Goal: Task Accomplishment & Management: Complete application form

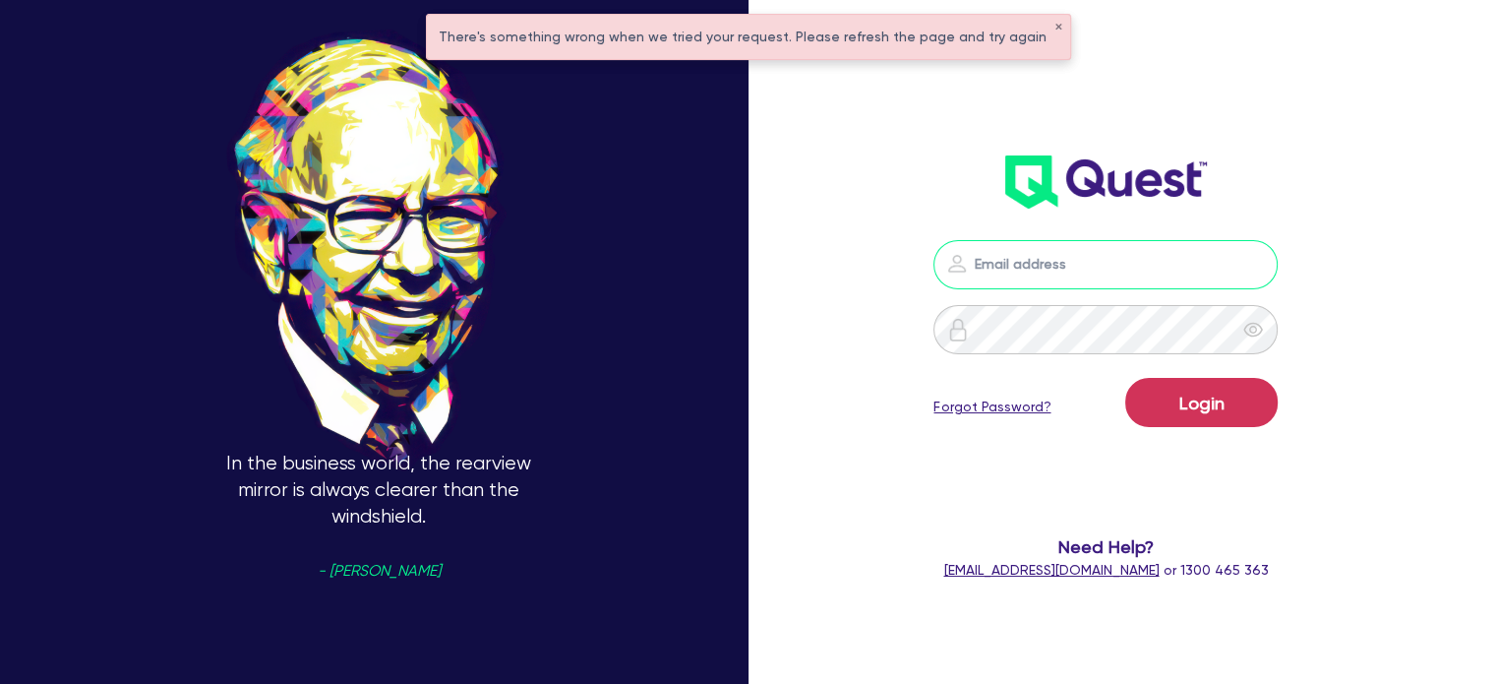
click at [1062, 270] on input "email" at bounding box center [1105, 264] width 344 height 49
type input "[EMAIL_ADDRESS][PERSON_NAME][DOMAIN_NAME]"
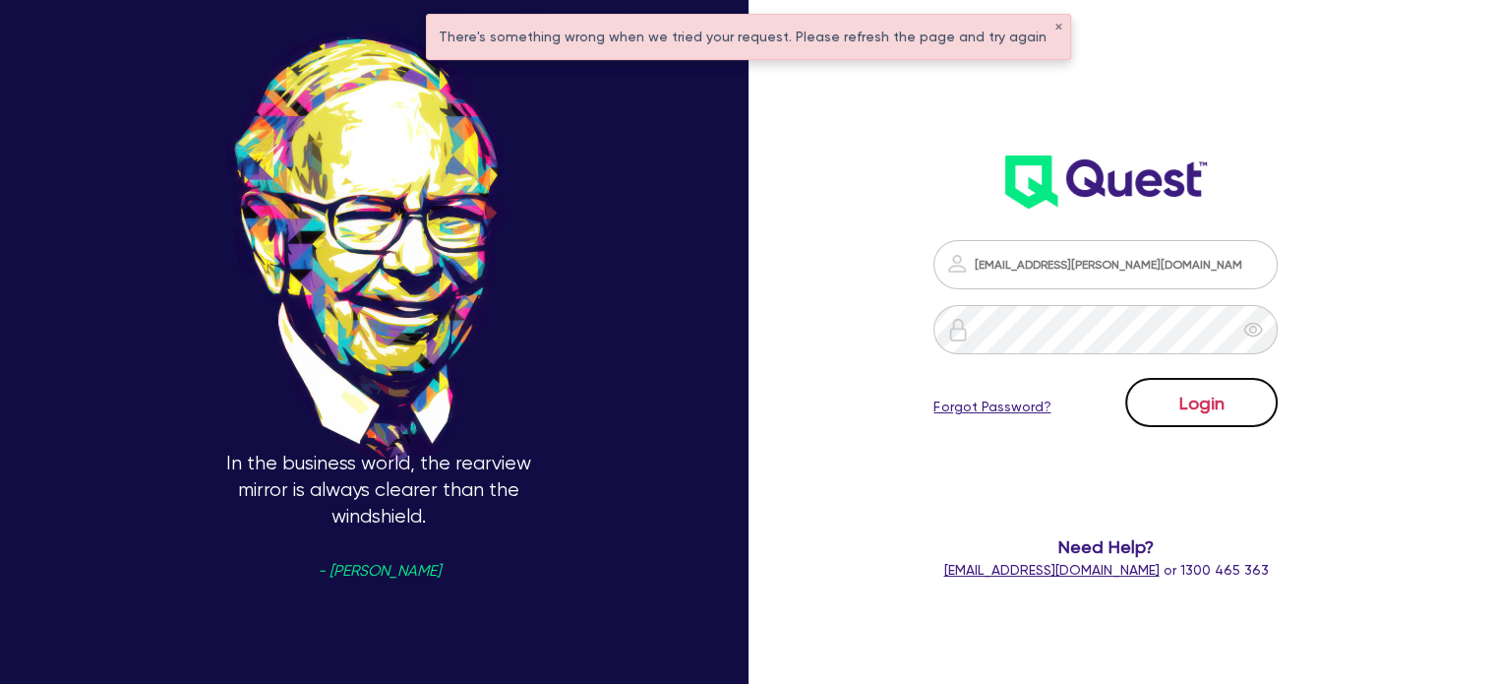
drag, startPoint x: 1161, startPoint y: 391, endPoint x: 1204, endPoint y: 392, distance: 42.3
click at [1204, 392] on button "Login" at bounding box center [1201, 402] width 152 height 49
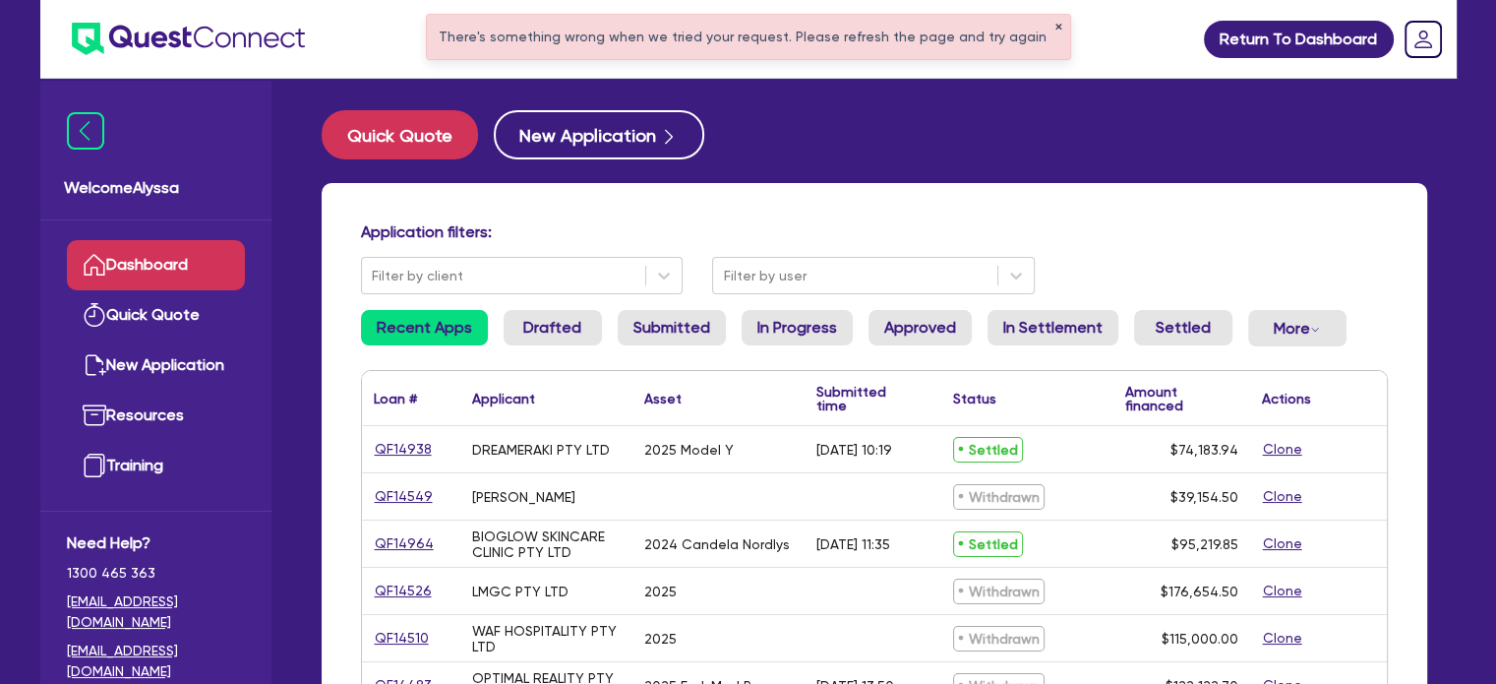
click at [1054, 27] on button "✕" at bounding box center [1058, 28] width 8 height 10
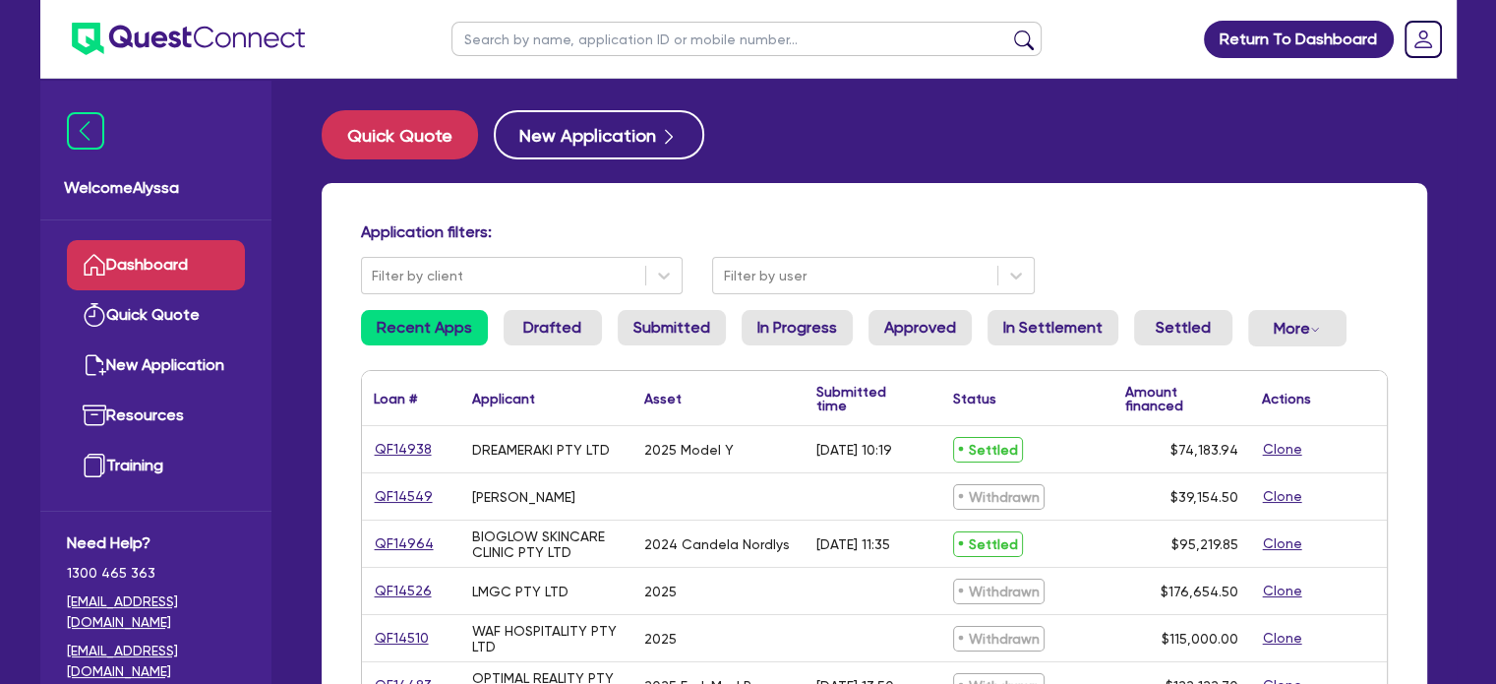
click at [839, 27] on input "text" at bounding box center [746, 39] width 590 height 34
type input "i"
type input "chinsee"
click at [1008, 30] on button "submit" at bounding box center [1023, 44] width 31 height 28
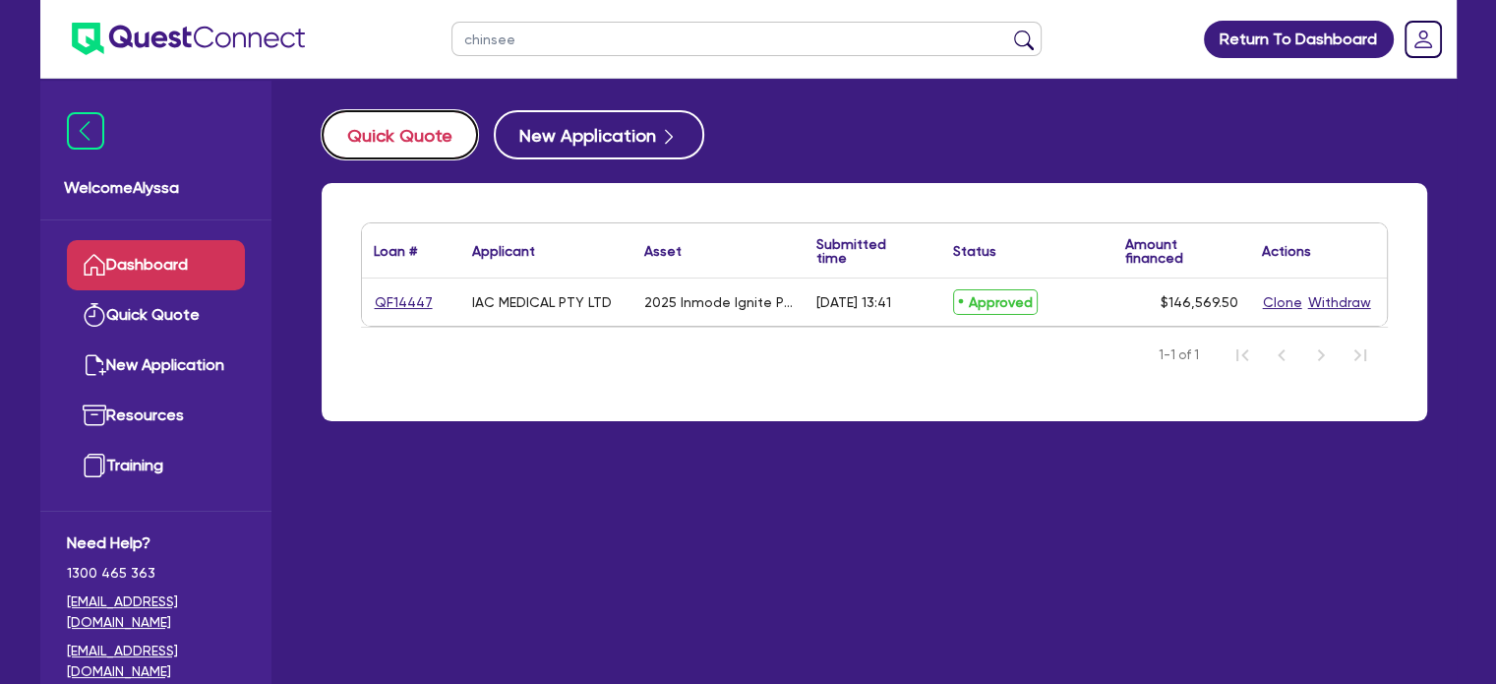
click at [377, 126] on button "Quick Quote" at bounding box center [400, 134] width 156 height 49
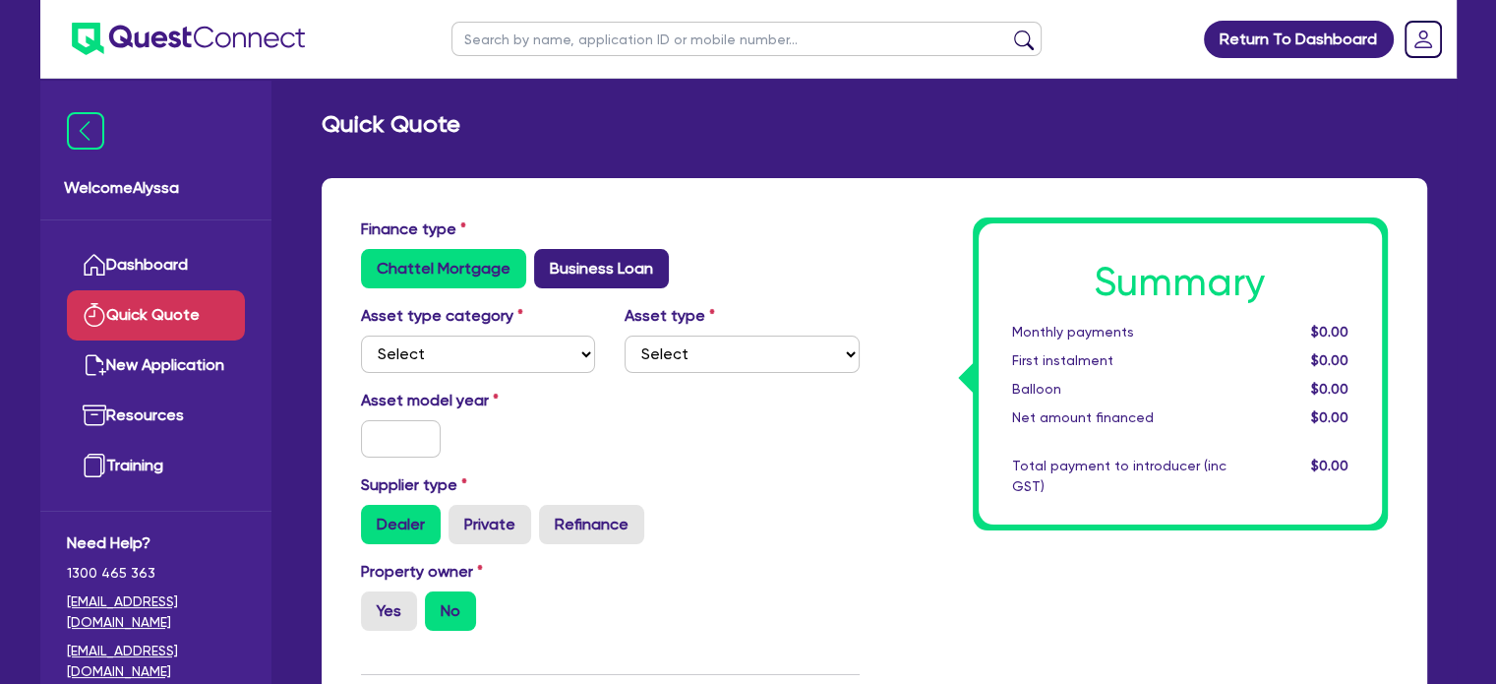
click at [592, 268] on label "Business Loan" at bounding box center [601, 268] width 135 height 39
click at [547, 262] on input "Business Loan" at bounding box center [540, 255] width 13 height 13
radio input "true"
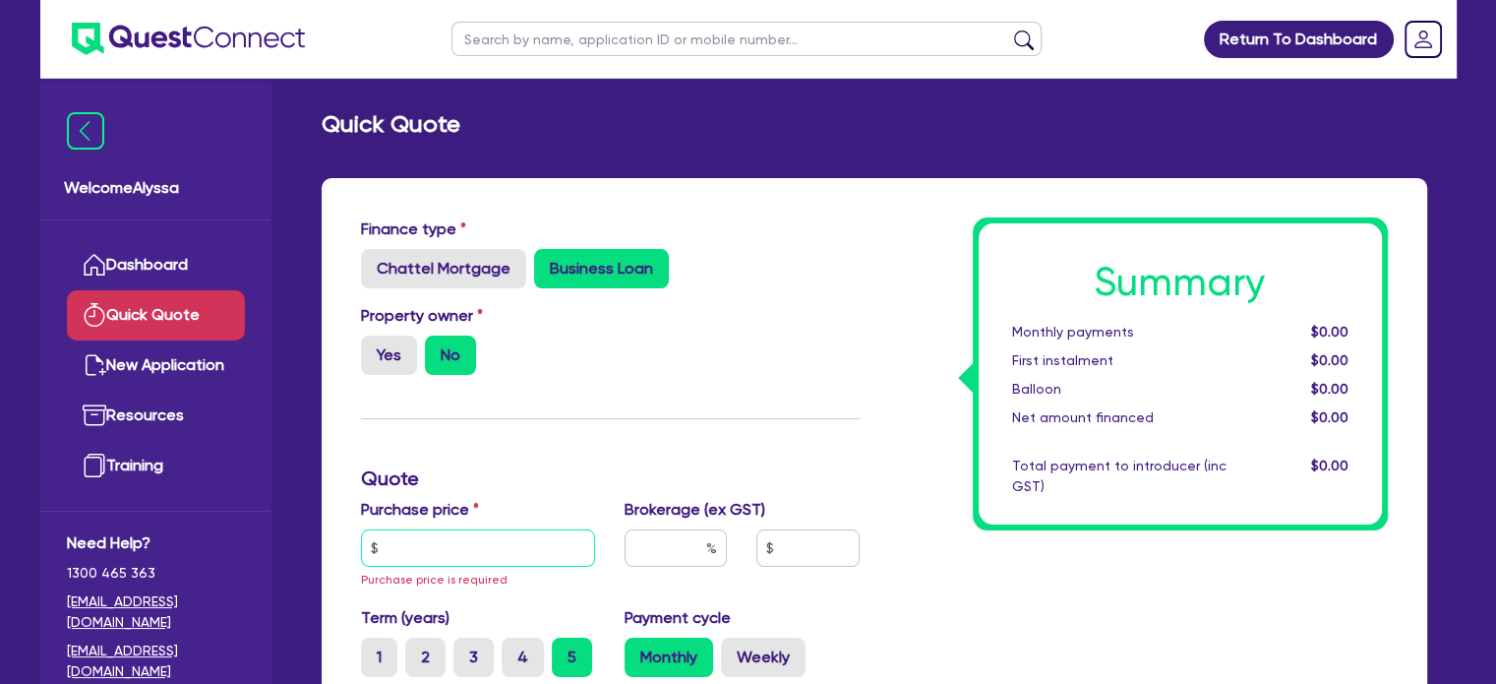
click at [420, 541] on input "text" at bounding box center [478, 547] width 235 height 37
paste input "221,138.5"
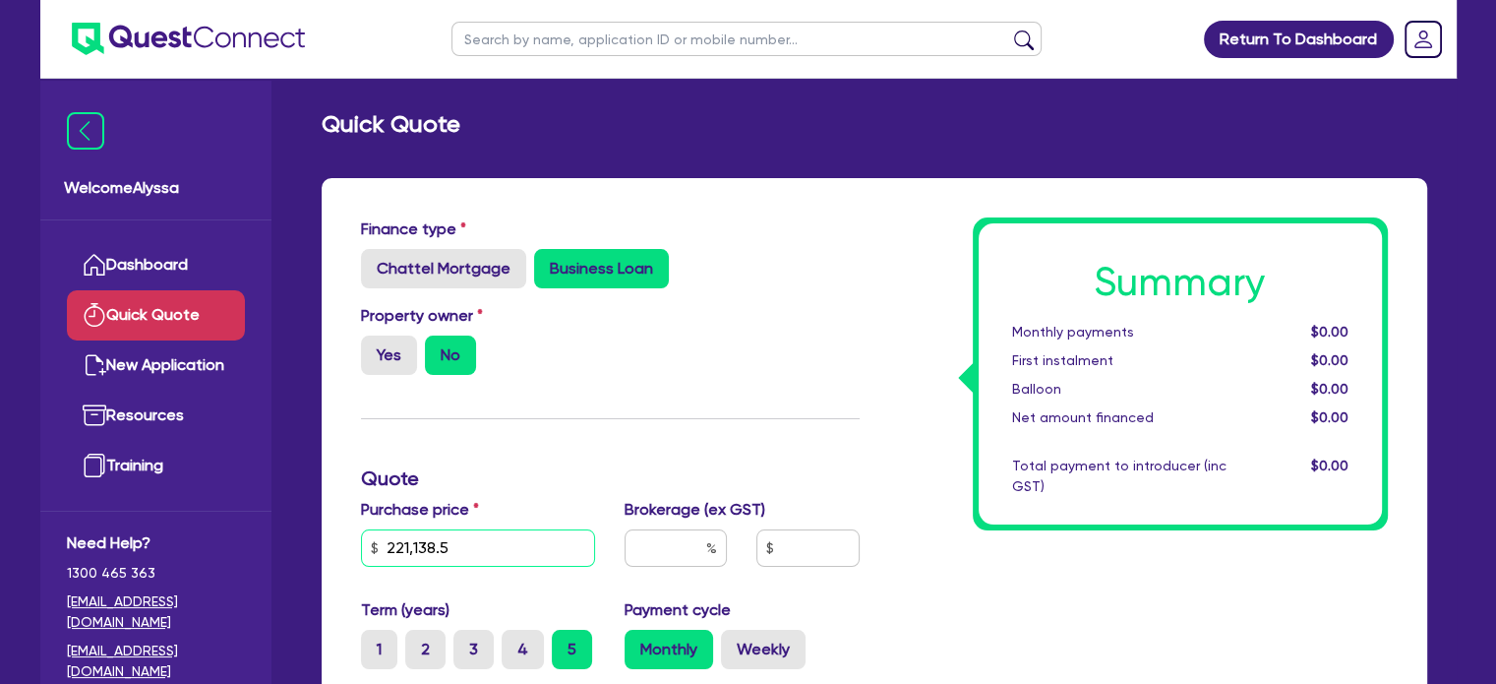
type input "221,138.5"
click at [669, 553] on input "text" at bounding box center [675, 547] width 102 height 37
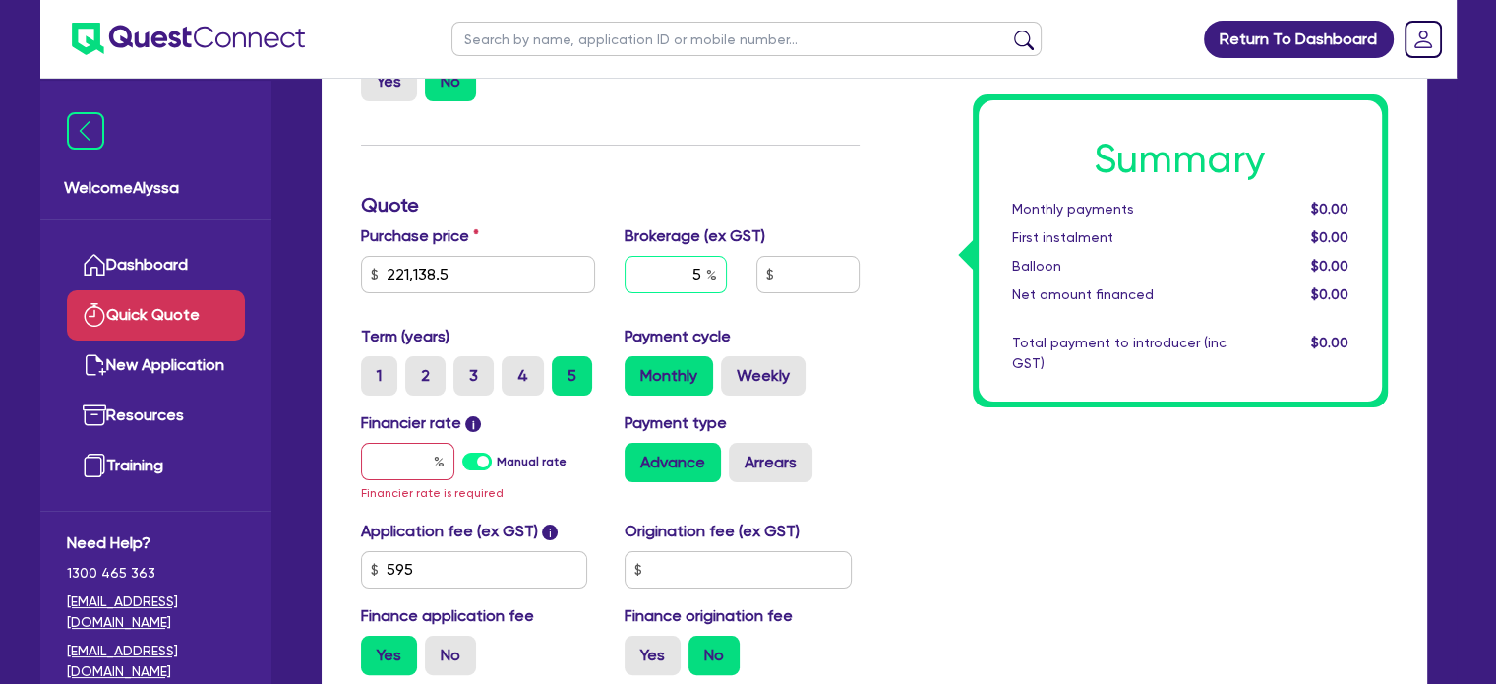
scroll to position [291, 0]
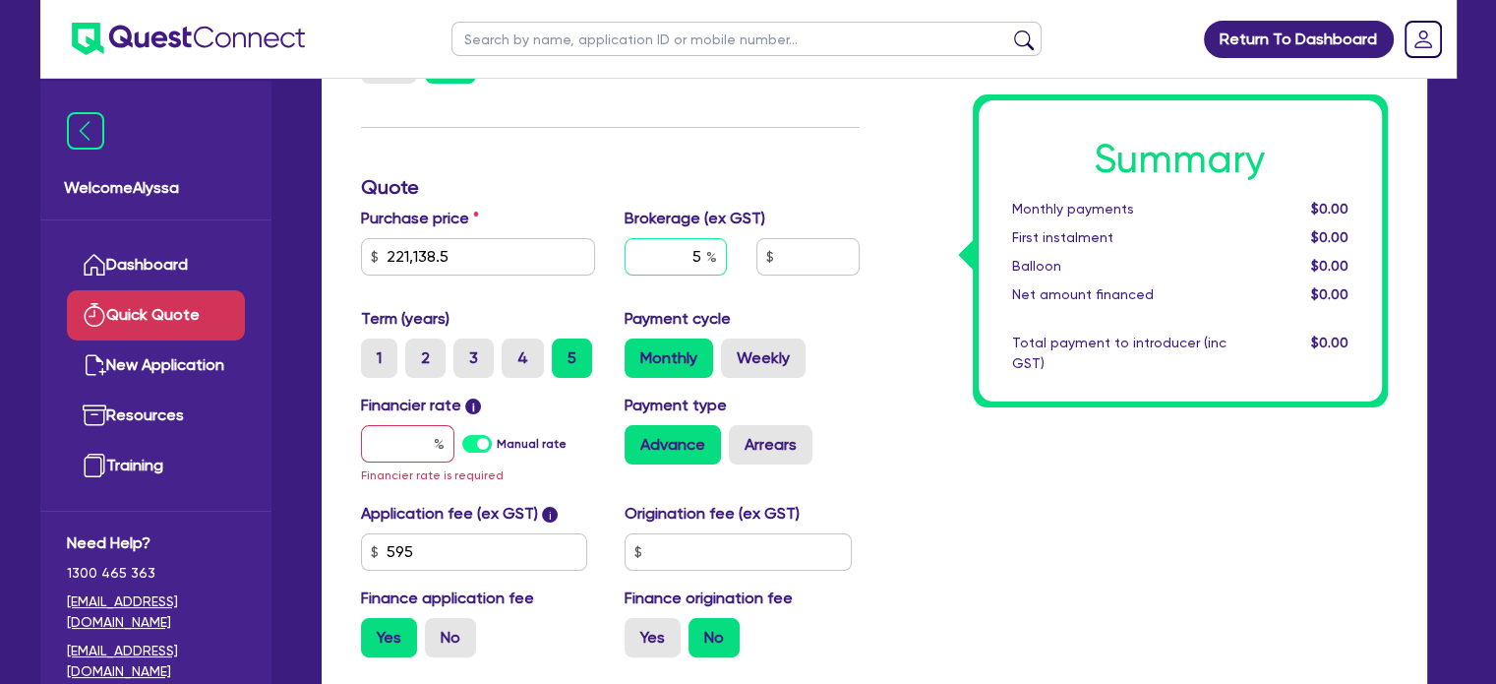
type input "5"
click at [393, 448] on input "text" at bounding box center [407, 443] width 93 height 37
type input "1"
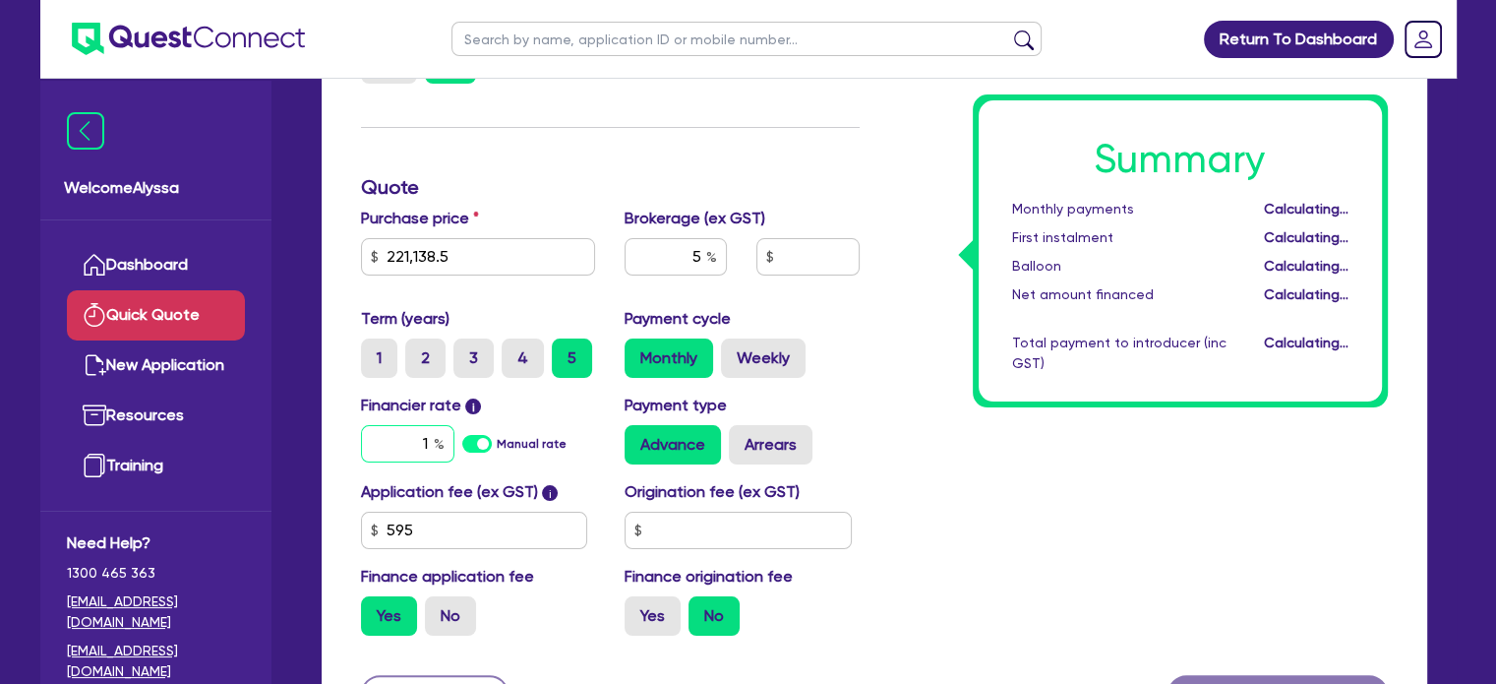
type input "11,089.65"
type input "1"
type input "7"
type input "11,089.65"
click at [596, 27] on input "text" at bounding box center [746, 39] width 590 height 34
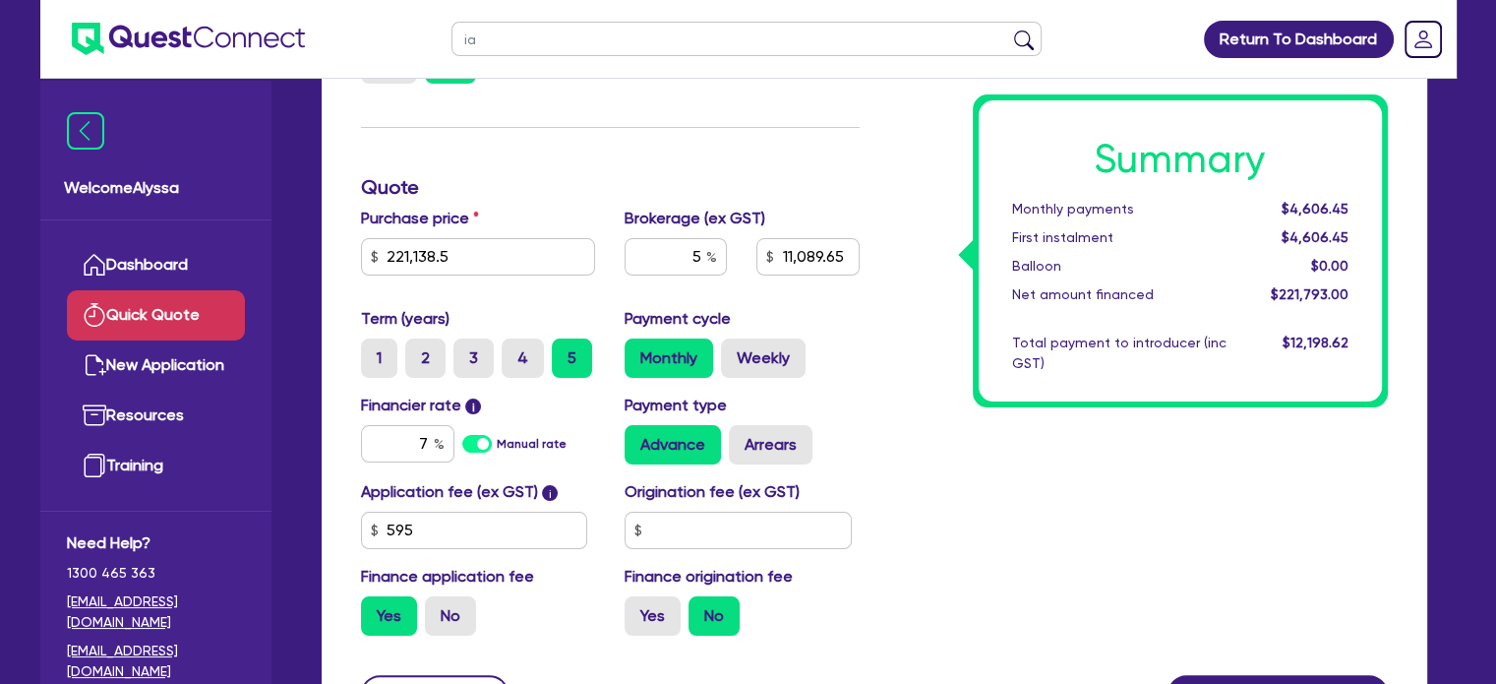
type input "iac"
click button "submit" at bounding box center [1023, 44] width 31 height 28
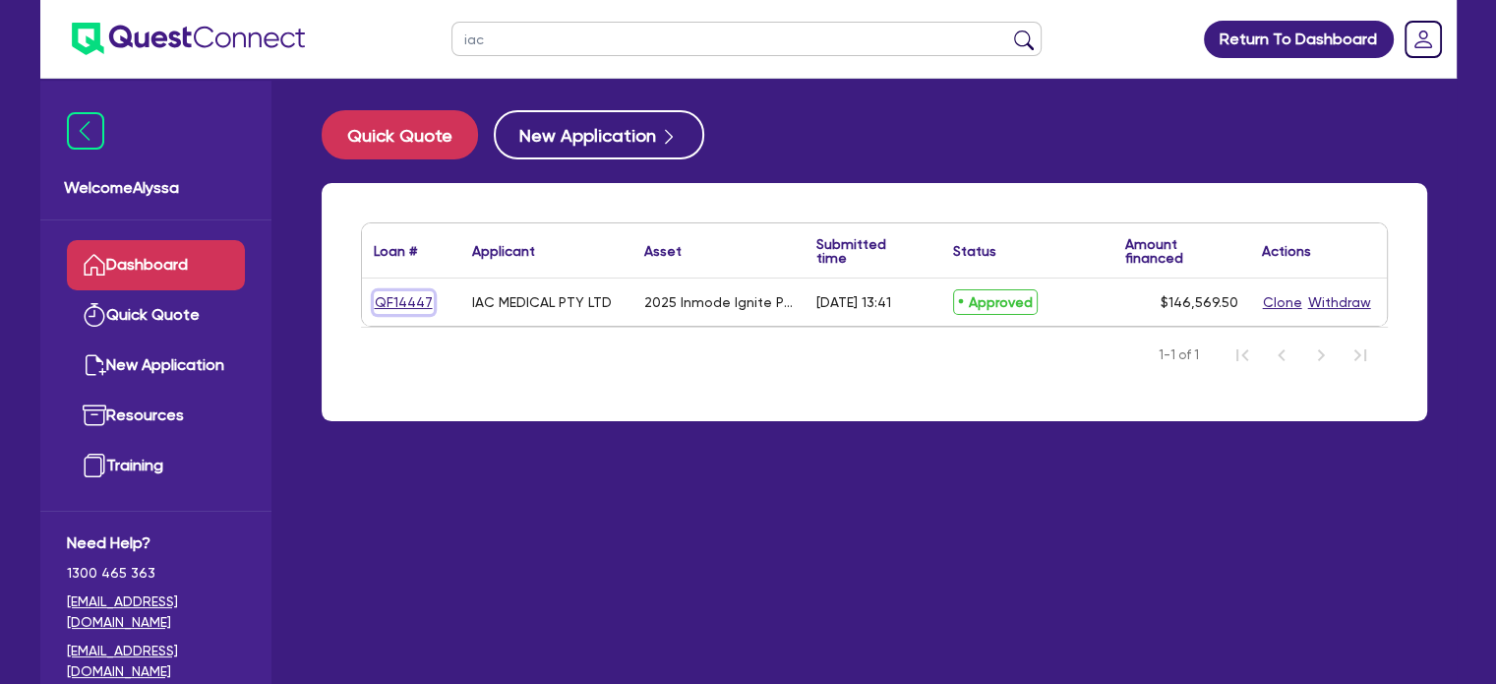
click at [385, 304] on link "QF14447" at bounding box center [404, 302] width 60 height 23
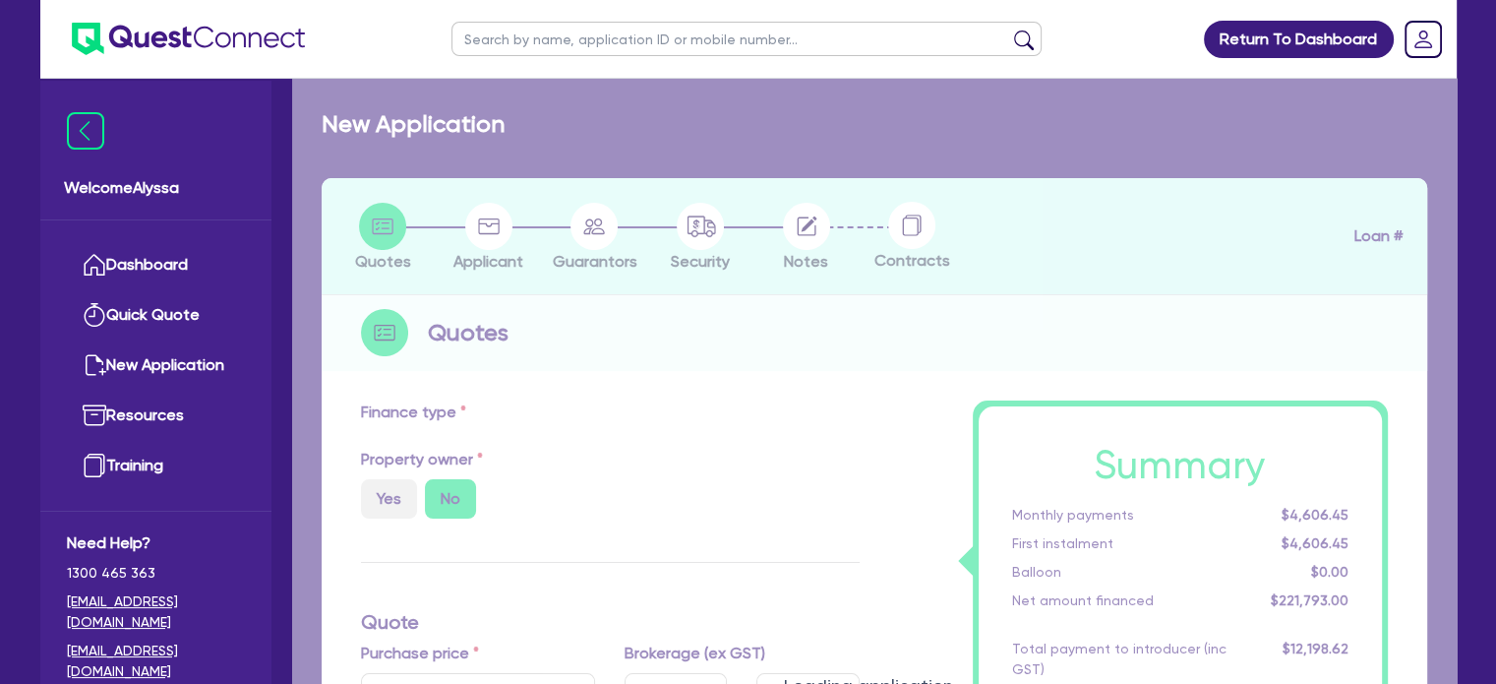
select select "SECONDARY_ASSETS"
type input "2025"
radio input "true"
type input "162,855"
type input "16,285.5"
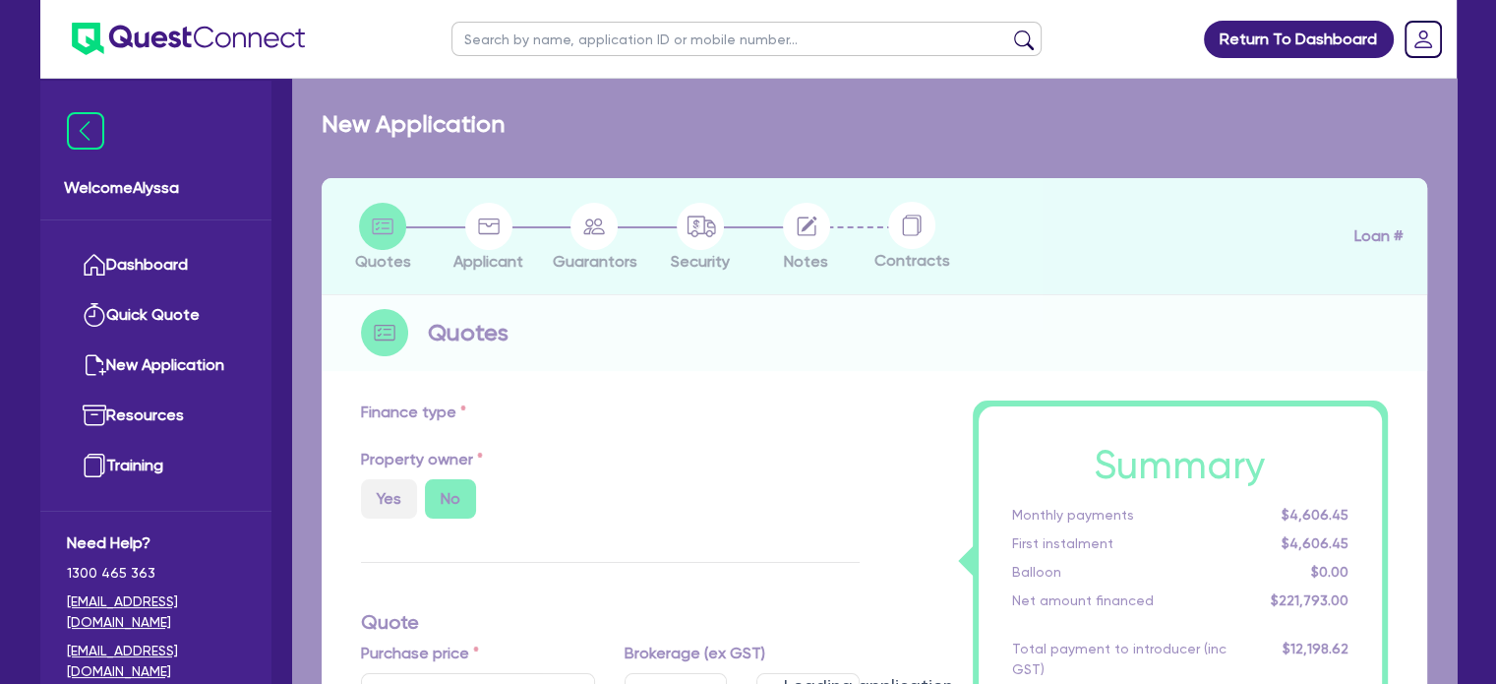
type input "12.95"
select select "MEDICAL_DENTAL_LABORATORY_EQUIPMENT"
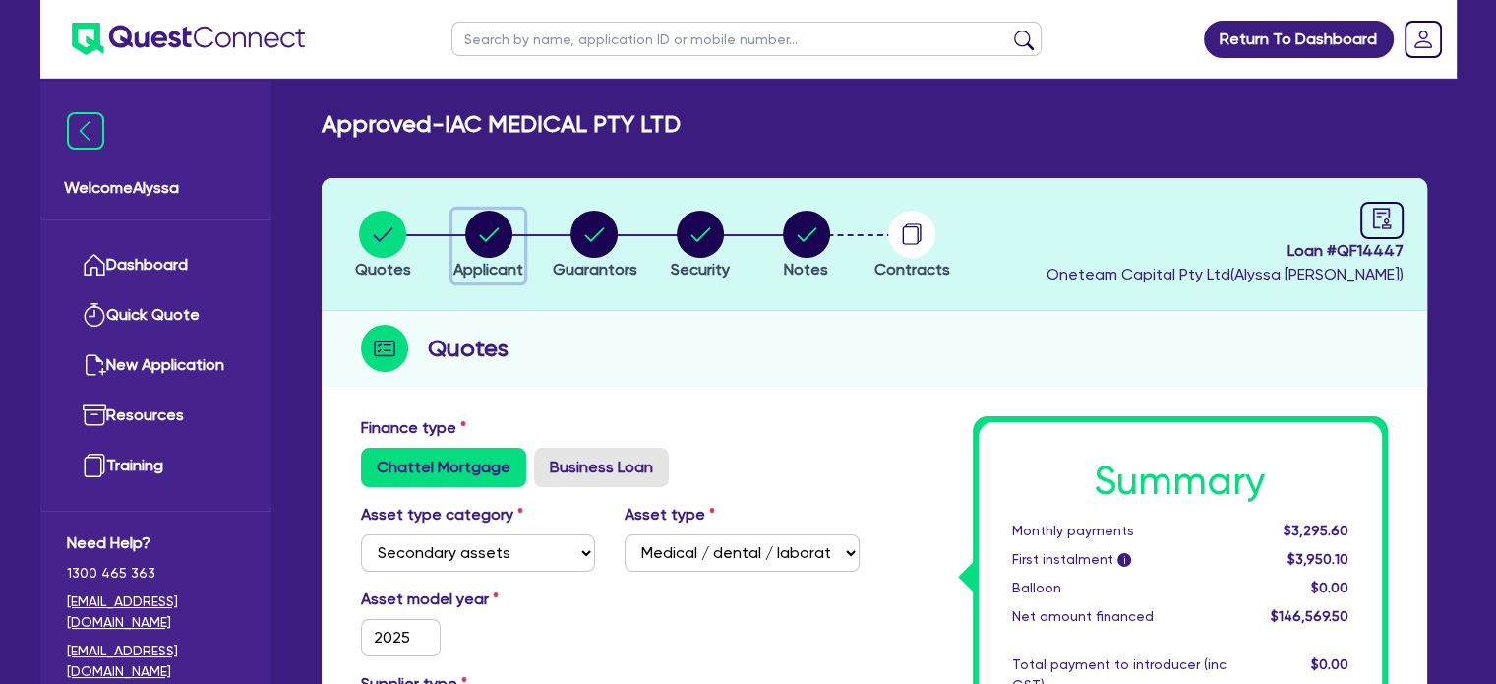
click at [479, 239] on circle "button" at bounding box center [488, 233] width 47 height 47
select select "COMPANY"
select select "HEALTH_BEAUTY"
select select "SPECIALIST_MEDICAL_SERVICES"
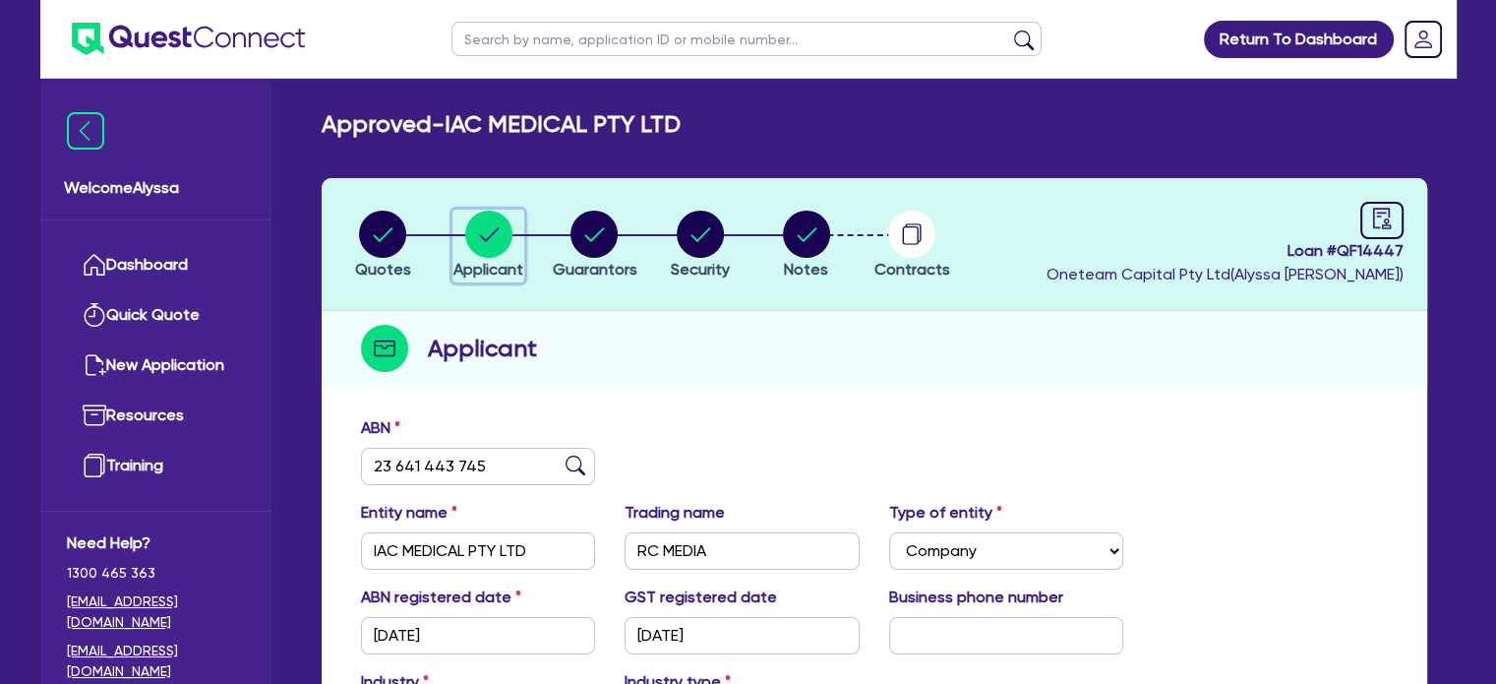
scroll to position [127, 0]
